Goal: Find specific page/section: Find specific page/section

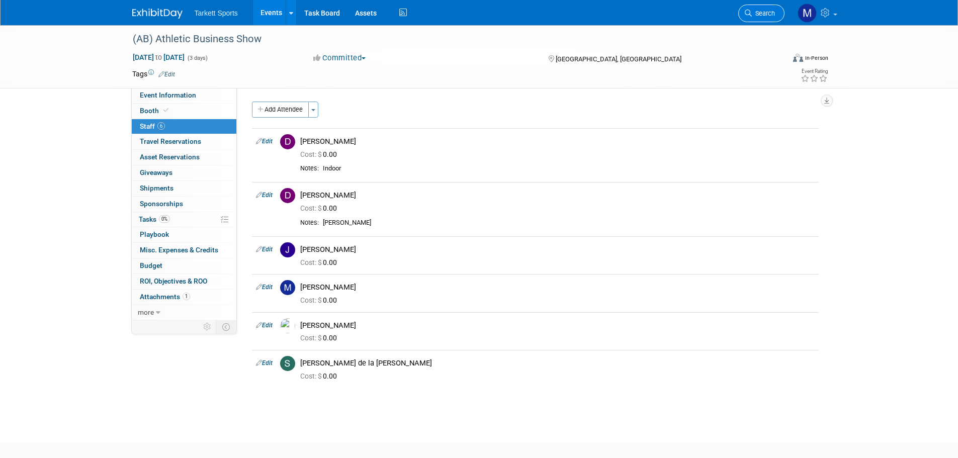
click at [768, 17] on span "Search" at bounding box center [763, 14] width 23 height 8
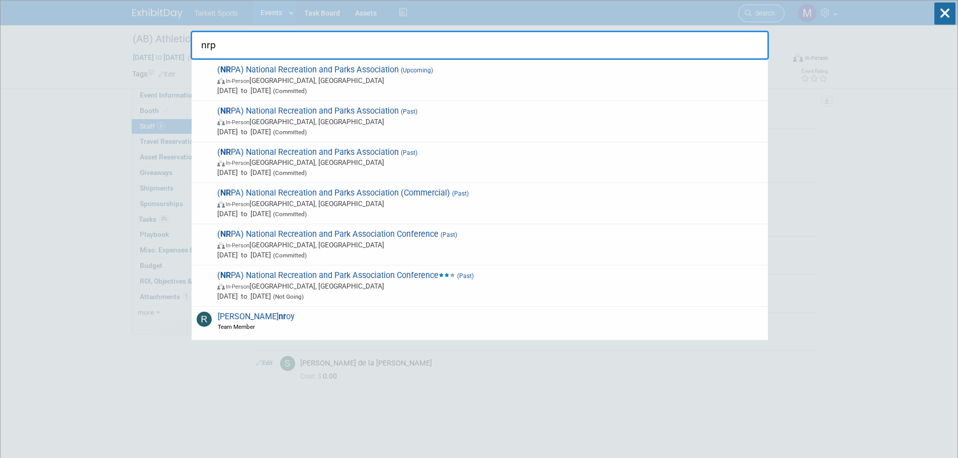
type input "nrpa"
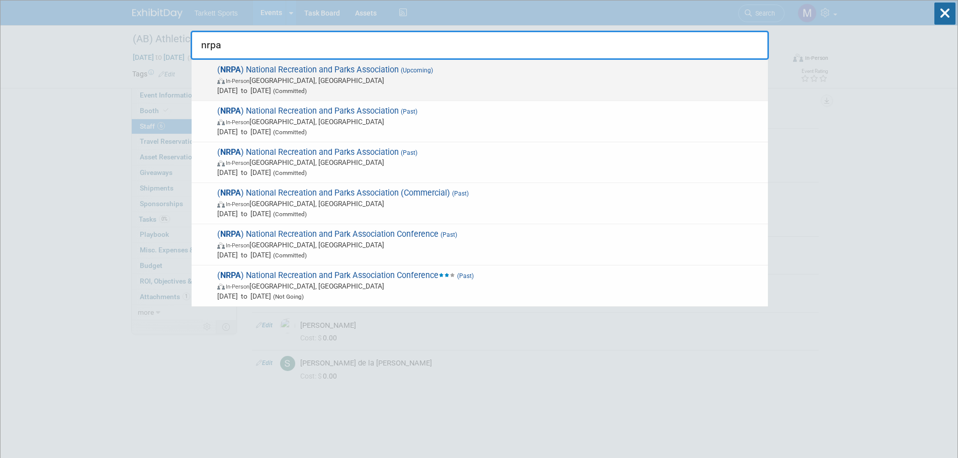
click at [303, 75] on span "In-Person Orlando, FL" at bounding box center [490, 80] width 546 height 10
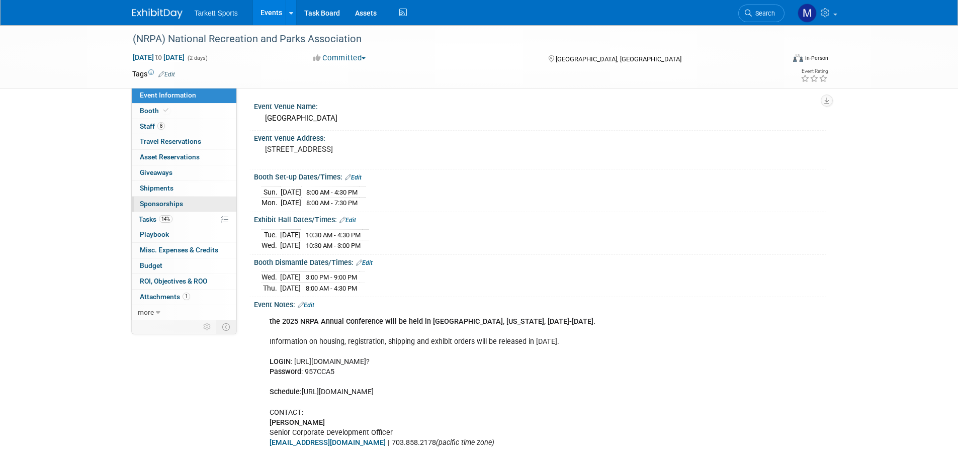
click at [196, 210] on link "0 Sponsorships 0" at bounding box center [184, 204] width 105 height 15
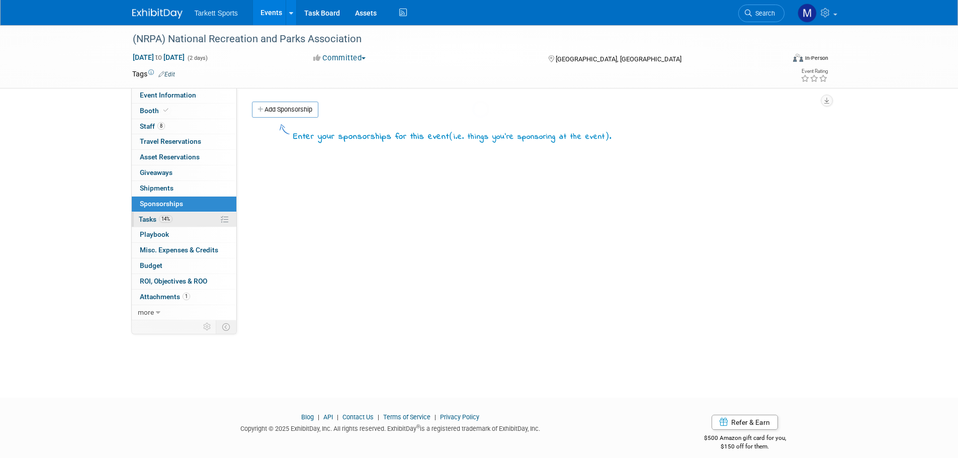
click at [193, 221] on link "14% Tasks 14%" at bounding box center [184, 219] width 105 height 15
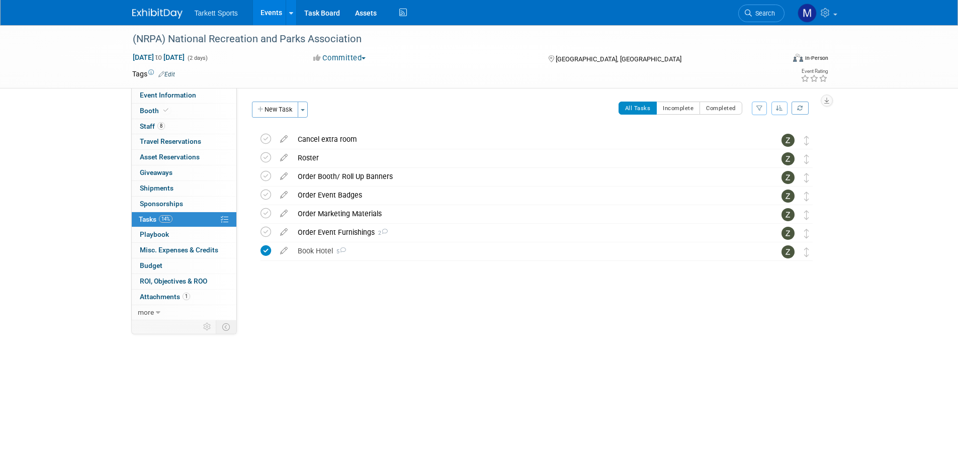
click at [382, 266] on div at bounding box center [533, 271] width 569 height 20
click at [365, 254] on div "Book Hotel 5" at bounding box center [527, 250] width 469 height 17
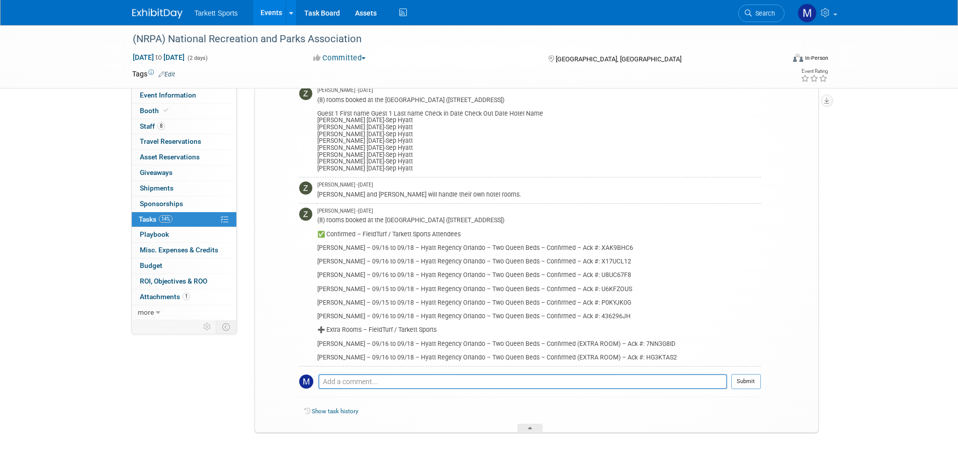
scroll to position [251, 0]
